Goal: Check status: Check status

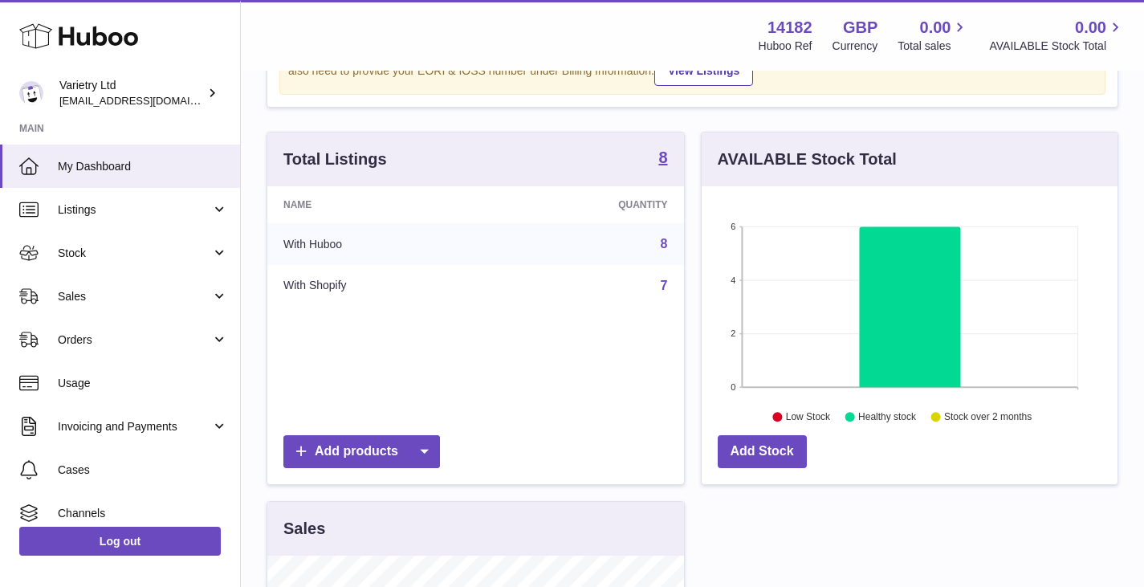
scroll to position [161, 0]
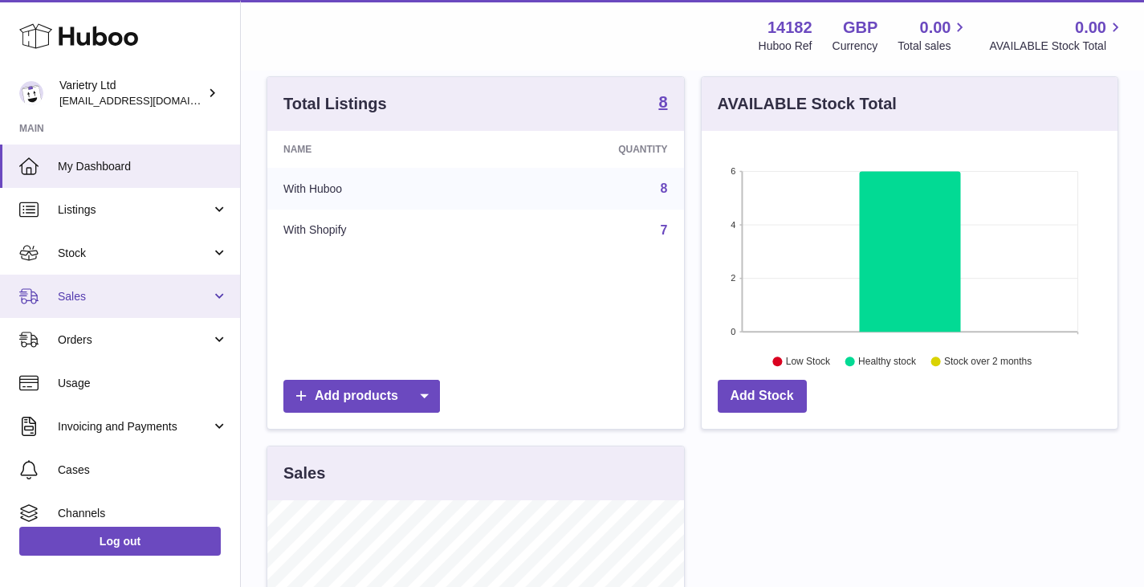
click at [112, 305] on link "Sales" at bounding box center [120, 296] width 240 height 43
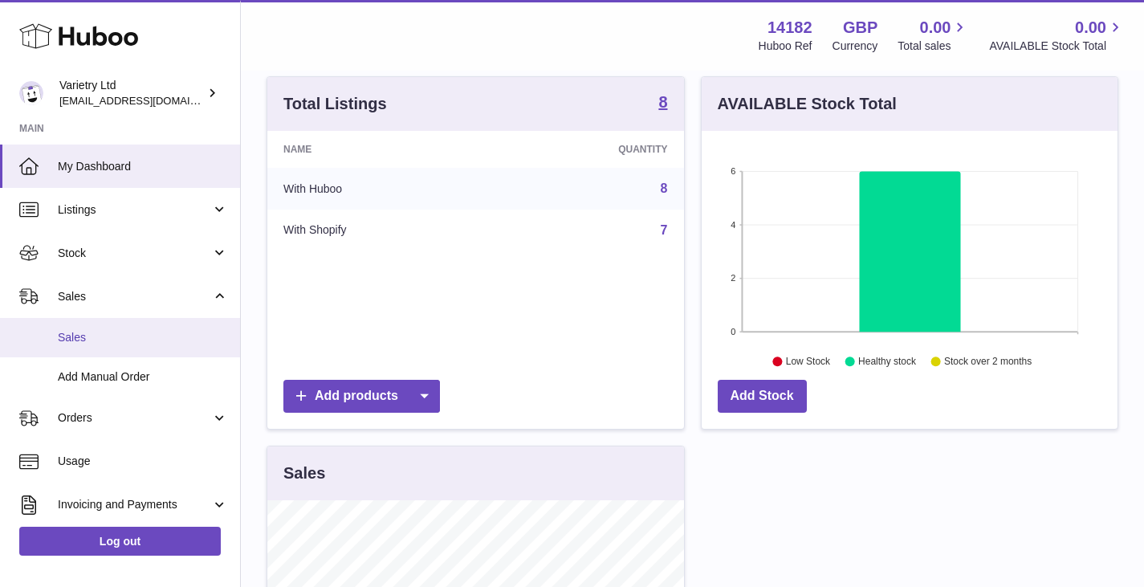
click at [74, 336] on span "Sales" at bounding box center [143, 337] width 170 height 15
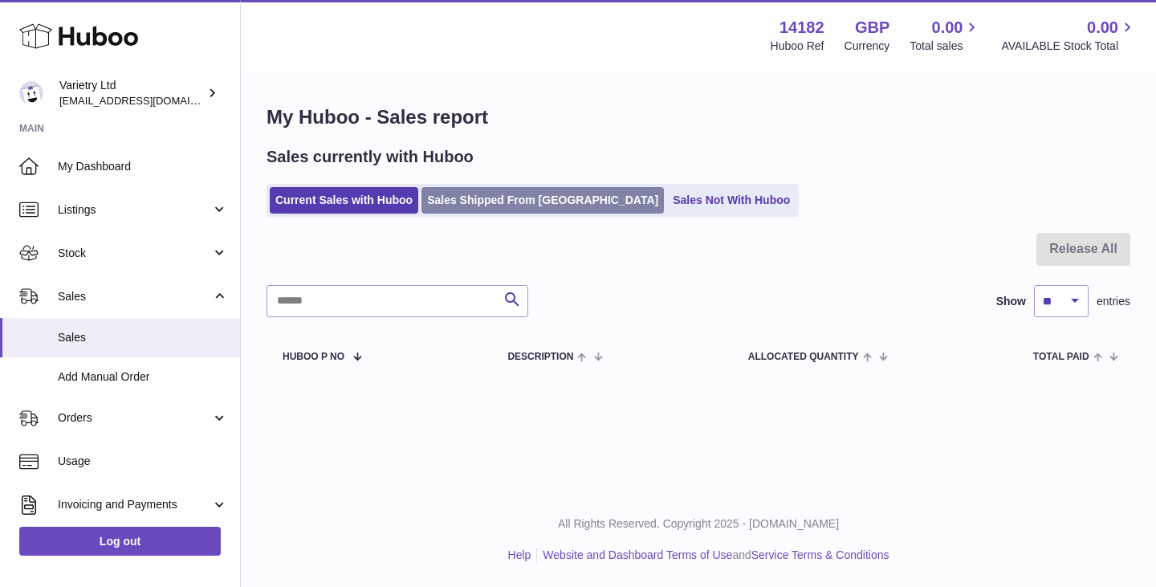
click at [535, 198] on link "Sales Shipped From [GEOGRAPHIC_DATA]" at bounding box center [542, 200] width 242 height 26
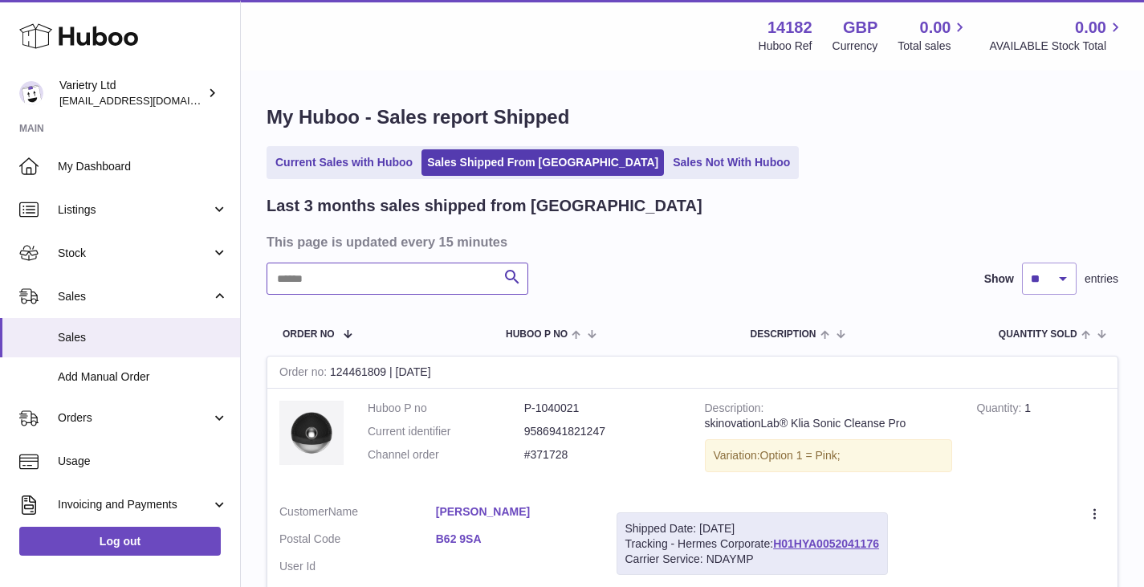
click at [454, 277] on input "text" at bounding box center [398, 279] width 262 height 32
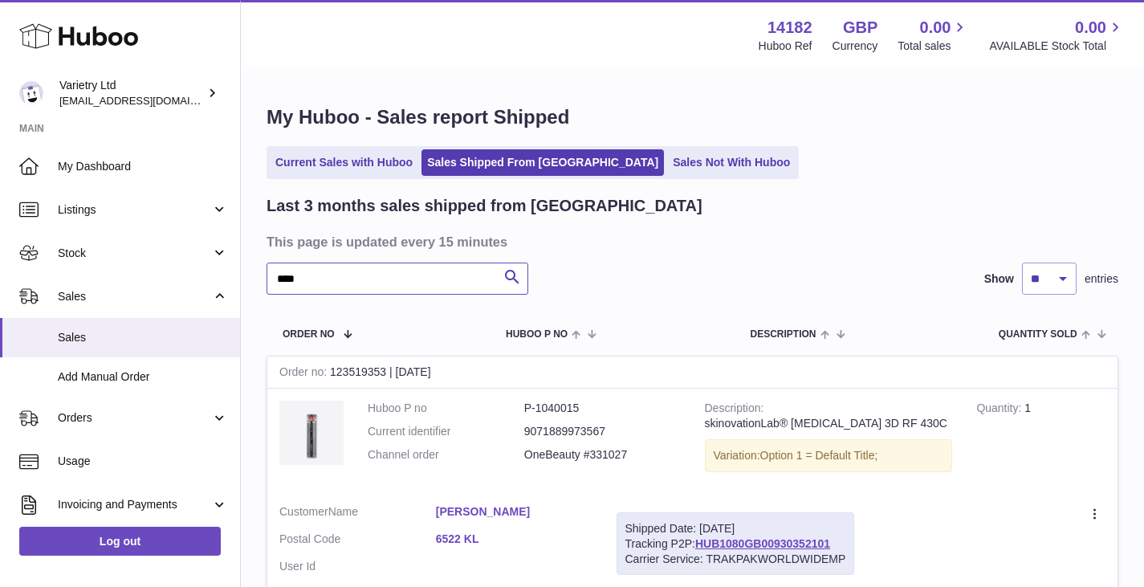
scroll to position [155, 0]
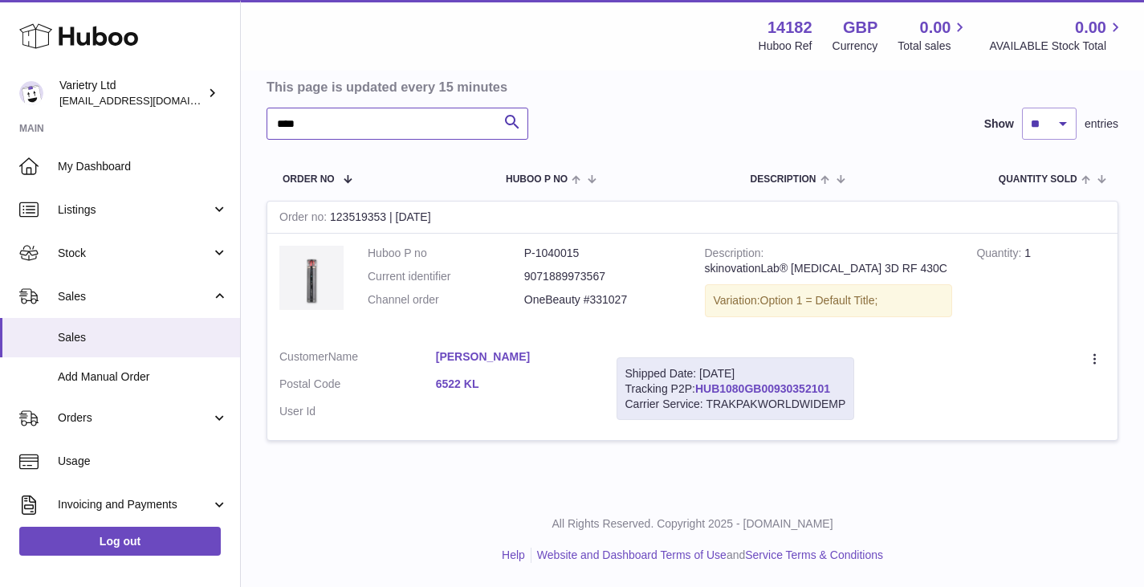
type input "****"
click at [785, 384] on link "HUB1080GB00930352101" at bounding box center [762, 388] width 135 height 13
